Goal: Information Seeking & Learning: Learn about a topic

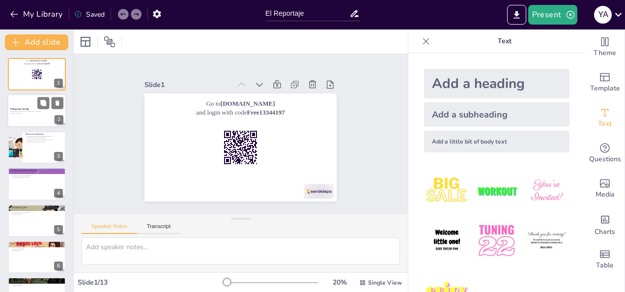
click at [33, 110] on p "El Reportaje: Portada" at bounding box center [36, 109] width 53 height 3
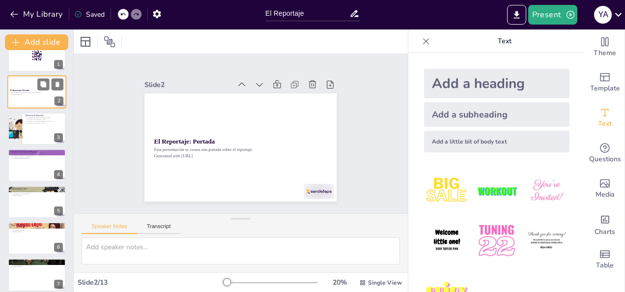
scroll to position [20, 0]
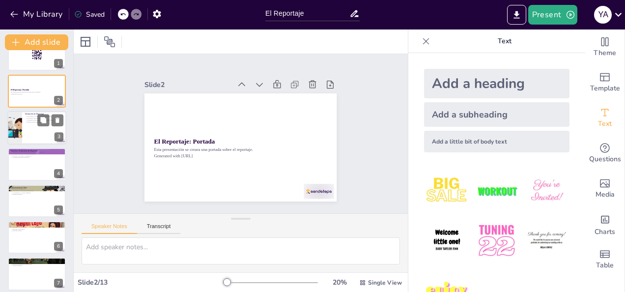
click at [38, 128] on div at bounding box center [36, 127] width 59 height 33
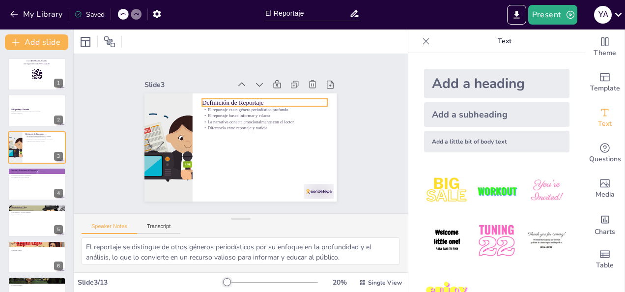
click at [250, 98] on p "Definición de Reportaje" at bounding box center [264, 102] width 125 height 9
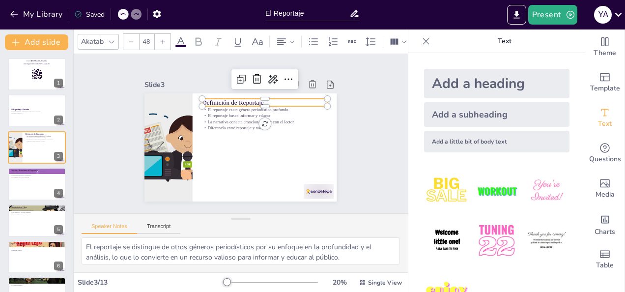
click at [250, 98] on p "Definición de Reportaje" at bounding box center [264, 102] width 125 height 9
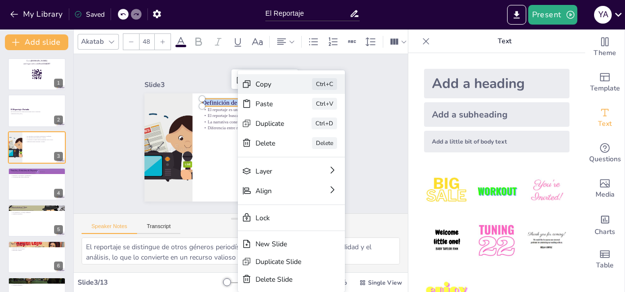
click at [274, 85] on div "Copy" at bounding box center [269, 84] width 29 height 9
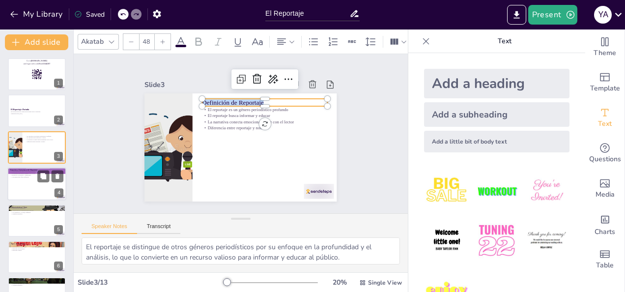
click at [32, 176] on p "Conclusión que ofrece reflexión" at bounding box center [36, 177] width 53 height 2
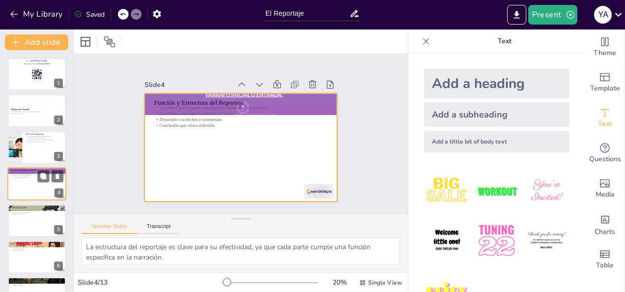
scroll to position [13, 0]
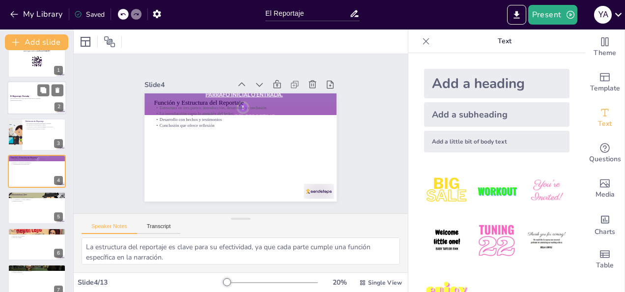
click at [25, 101] on p "Generated with [URL]" at bounding box center [36, 101] width 53 height 2
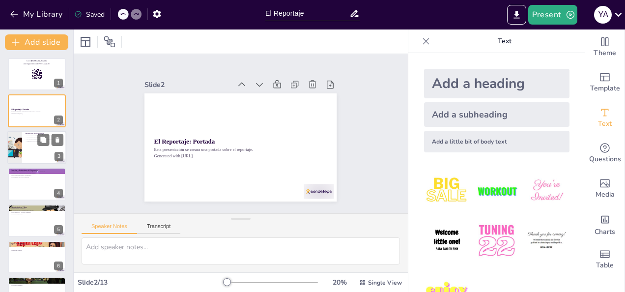
click at [36, 154] on div at bounding box center [36, 147] width 59 height 33
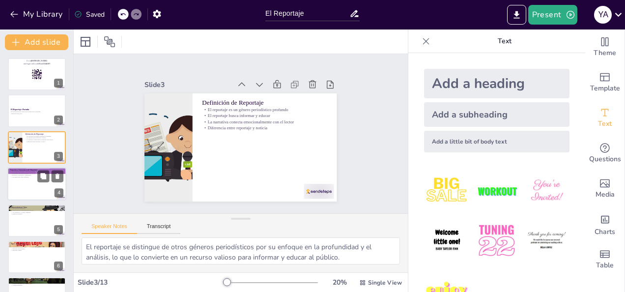
click at [35, 192] on div at bounding box center [36, 183] width 59 height 33
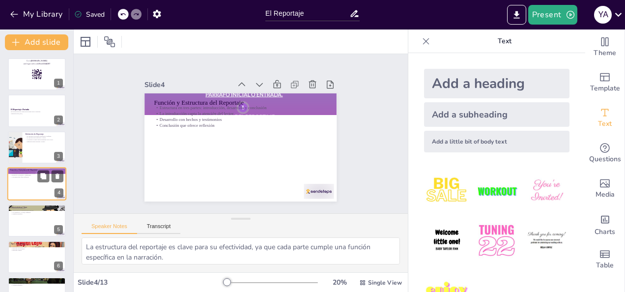
scroll to position [13, 0]
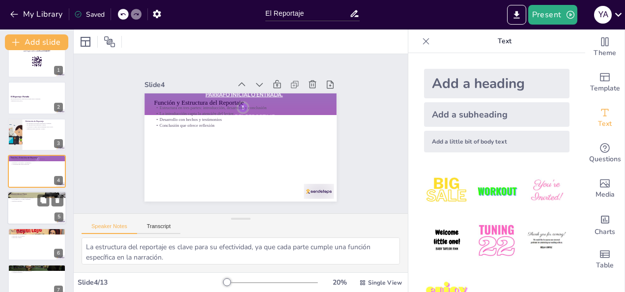
click at [26, 209] on div at bounding box center [36, 207] width 59 height 33
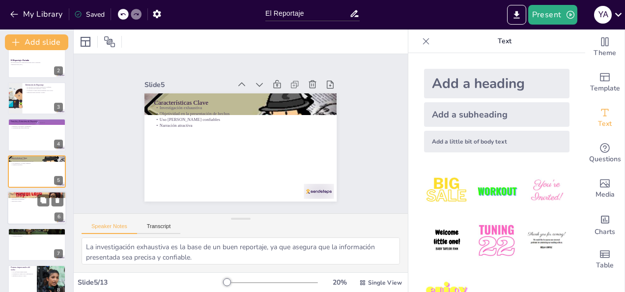
click at [35, 208] on div at bounding box center [36, 207] width 59 height 33
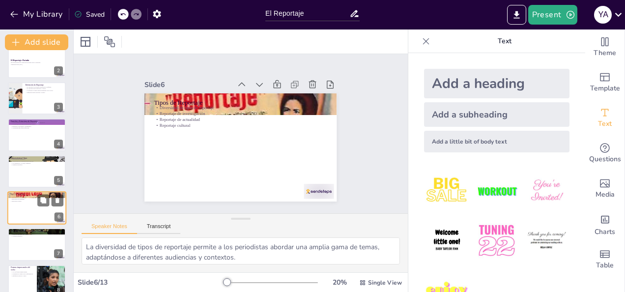
scroll to position [86, 0]
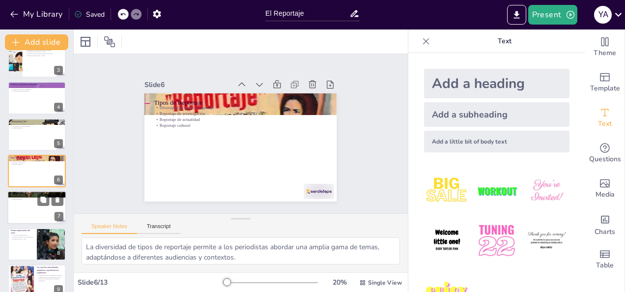
click at [25, 204] on div at bounding box center [36, 207] width 59 height 33
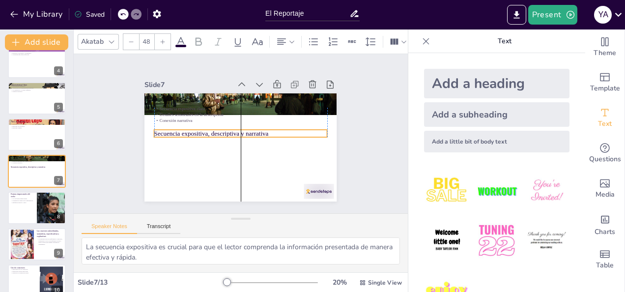
drag, startPoint x: 251, startPoint y: 98, endPoint x: 250, endPoint y: 134, distance: 35.9
click at [250, 134] on p "Secuencia expositiva, descriptiva y narrativa" at bounding box center [240, 133] width 173 height 9
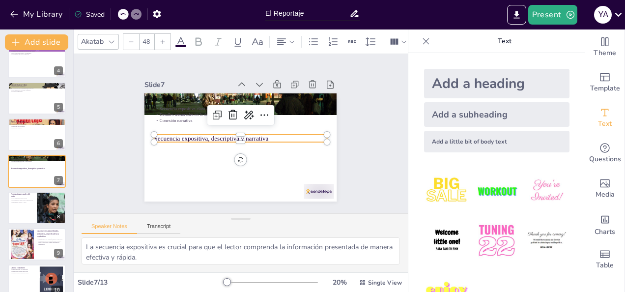
click at [276, 1] on div "El Reportaje" at bounding box center [312, 12] width 104 height 25
click at [26, 193] on p "Formas impersonales del verbo" at bounding box center [22, 194] width 24 height 5
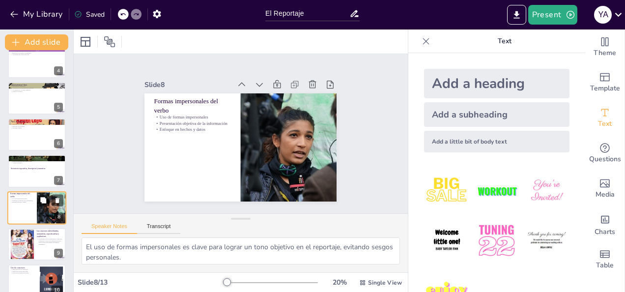
scroll to position [159, 0]
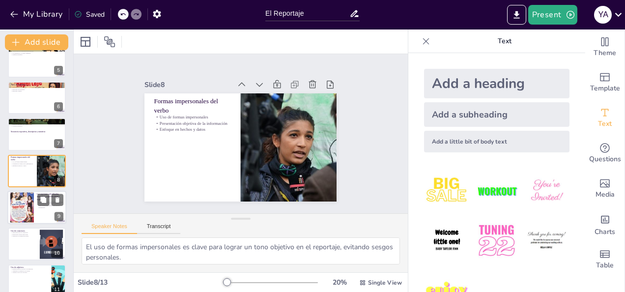
click at [30, 207] on div at bounding box center [22, 207] width 24 height 34
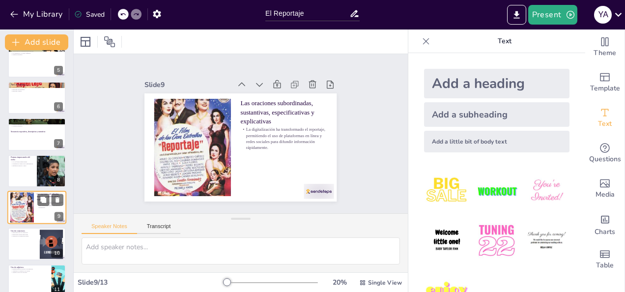
scroll to position [195, 0]
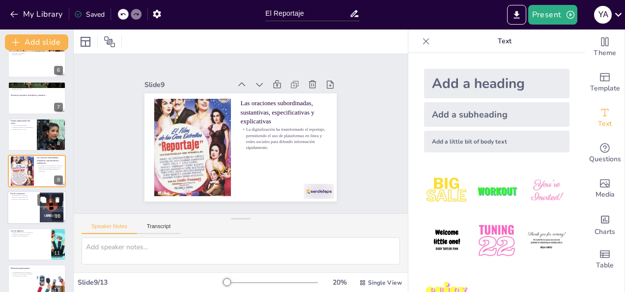
click at [28, 213] on div at bounding box center [36, 207] width 59 height 33
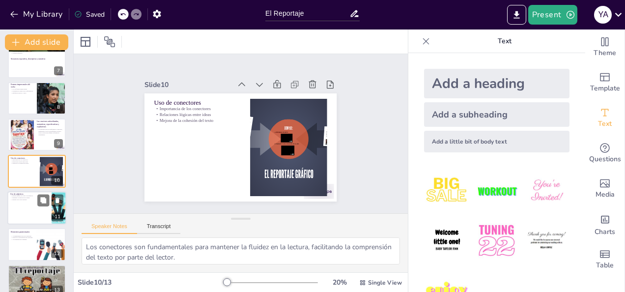
click at [28, 206] on div at bounding box center [36, 207] width 59 height 33
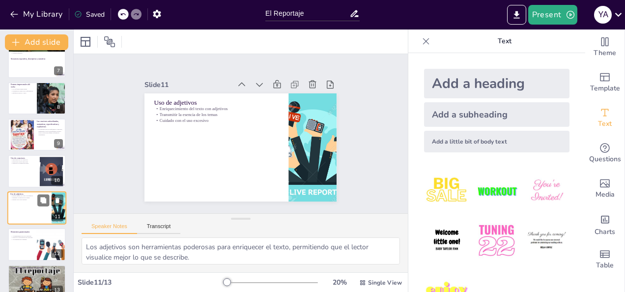
scroll to position [245, 0]
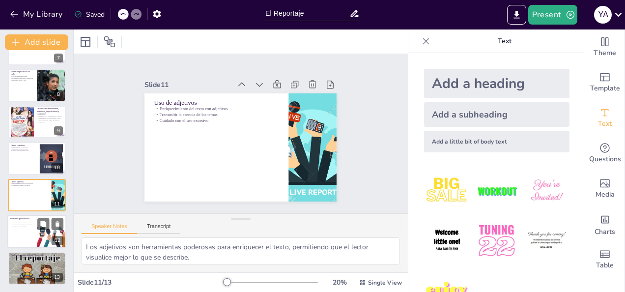
click at [28, 228] on div at bounding box center [36, 231] width 59 height 33
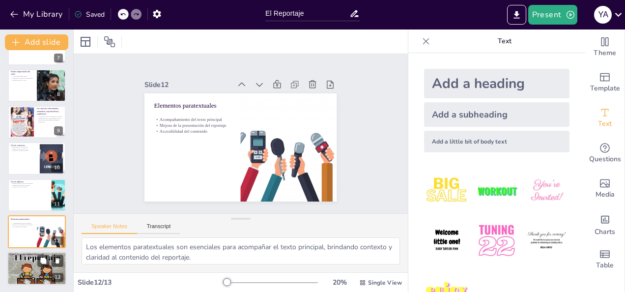
click at [26, 263] on div at bounding box center [36, 268] width 59 height 44
